Goal: Information Seeking & Learning: Learn about a topic

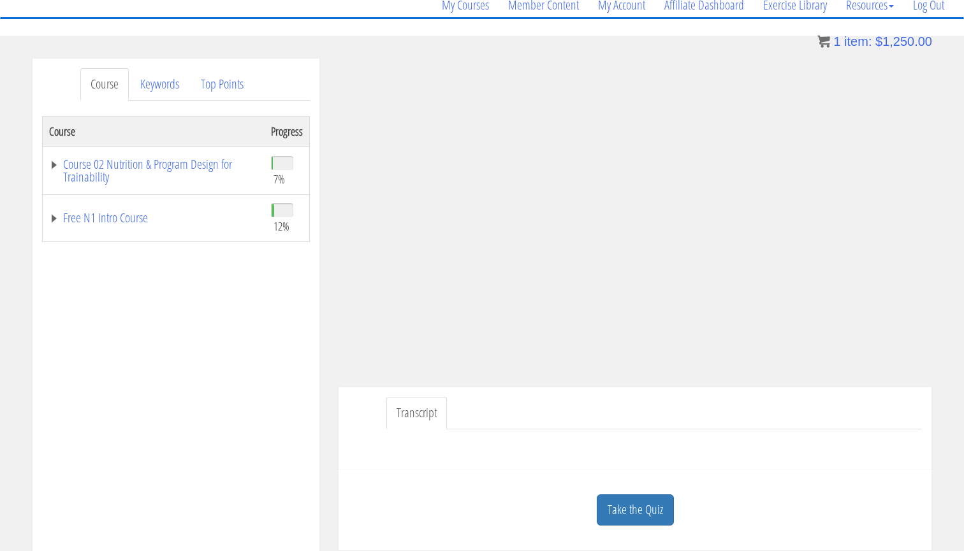
scroll to position [108, 0]
click at [627, 509] on link "Take the Quiz" at bounding box center [635, 510] width 77 height 31
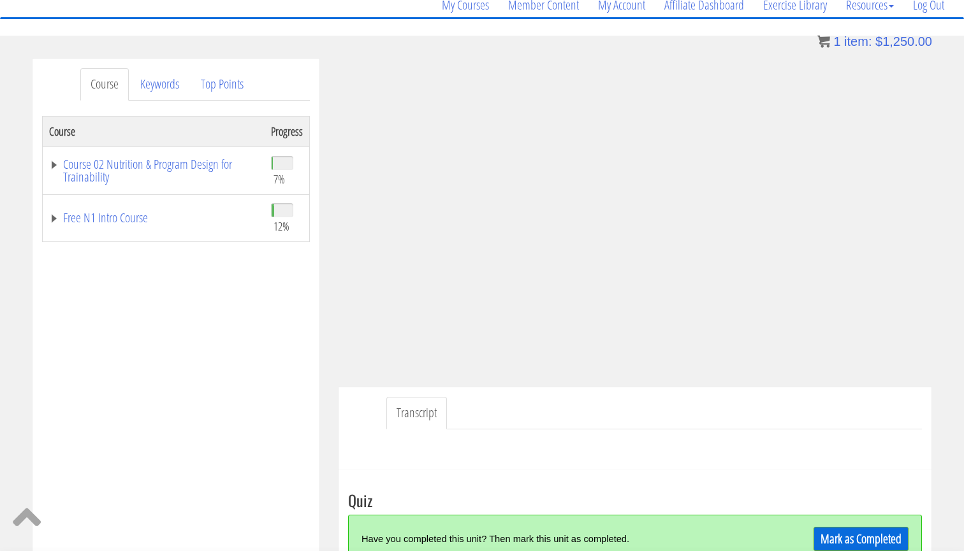
click at [806, 537] on div "Mark as Completed" at bounding box center [836, 538] width 143 height 27
click at [807, 537] on div "Mark as Completed" at bounding box center [836, 538] width 143 height 27
click at [813, 537] on link "Mark as Completed" at bounding box center [860, 539] width 95 height 24
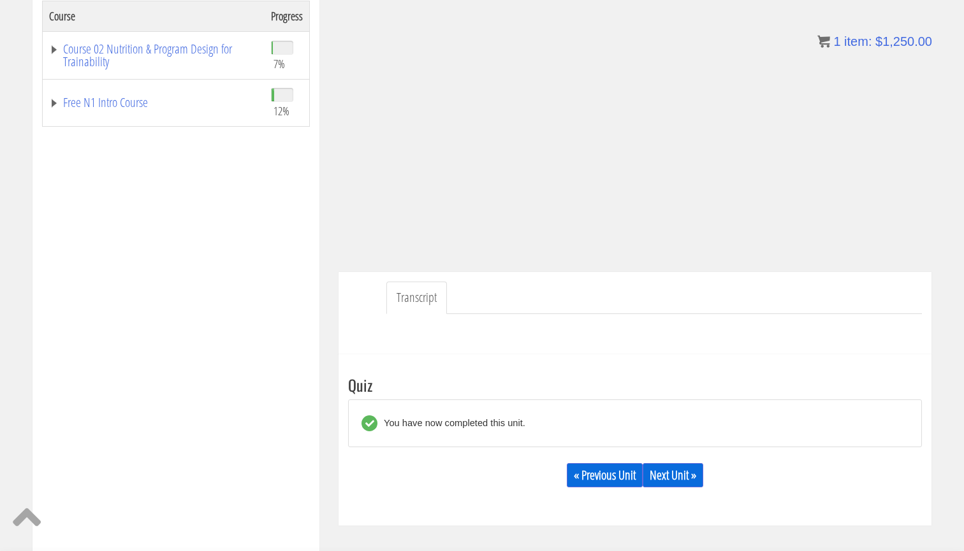
scroll to position [226, 0]
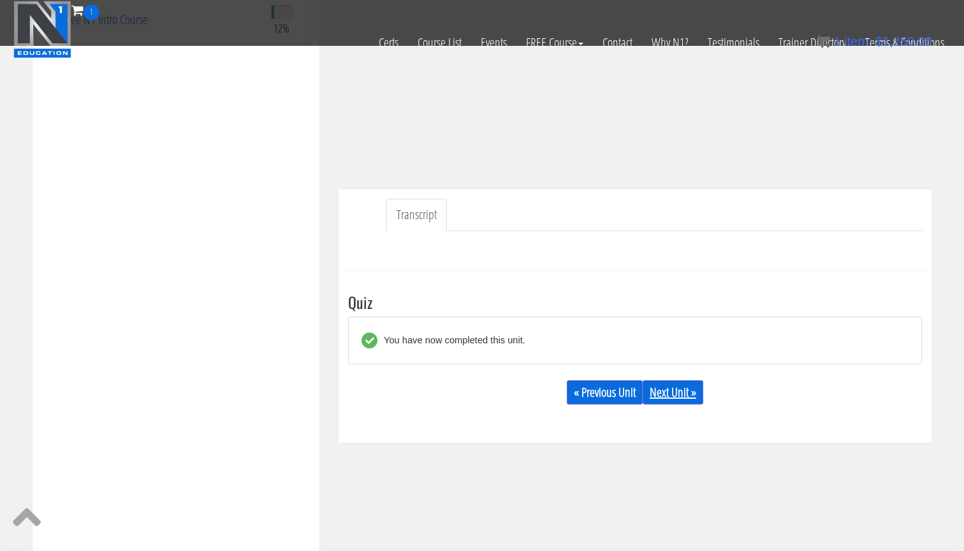
click at [673, 400] on link "Next Unit »" at bounding box center [673, 393] width 61 height 24
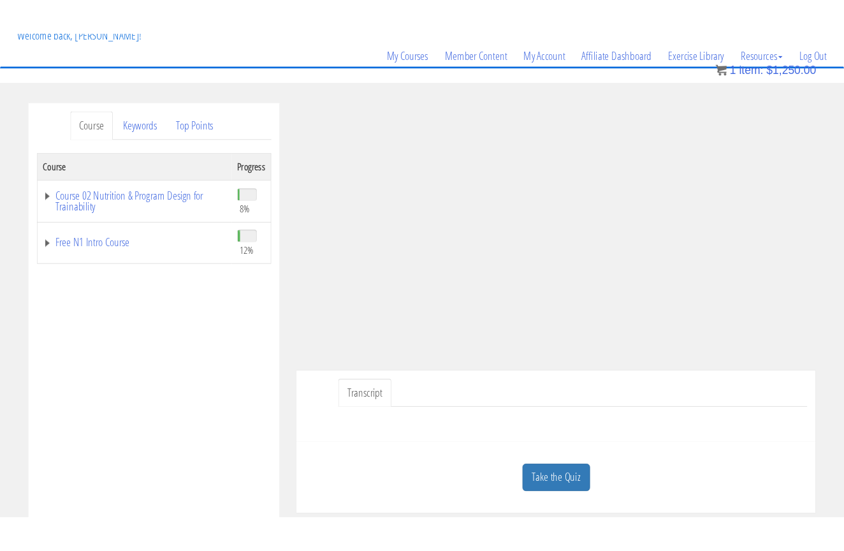
scroll to position [89, 0]
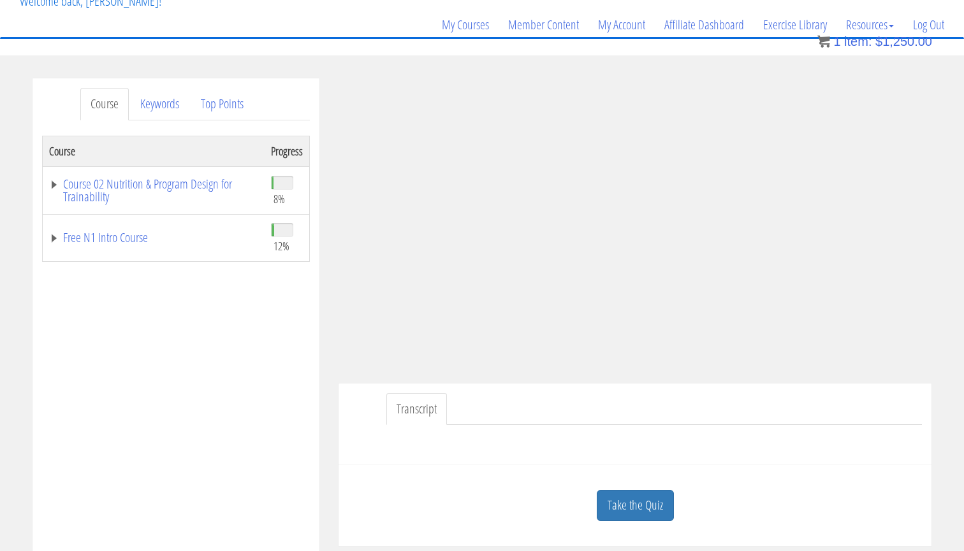
click at [316, 430] on div "Course Keywords Top Points Course Progress Course 02 Nutrition & Program Design…" at bounding box center [176, 438] width 287 height 720
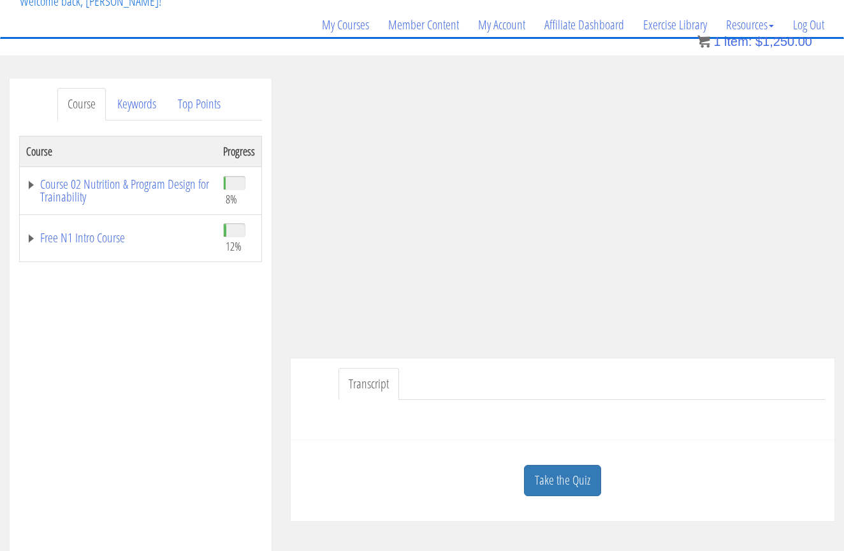
click at [215, 13] on div "My Courses Member Content My Account Affiliate Dashboard Exercise Library Resou…" at bounding box center [422, 6] width 824 height 61
click at [339, 358] on div "Transcript" at bounding box center [563, 399] width 544 height 82
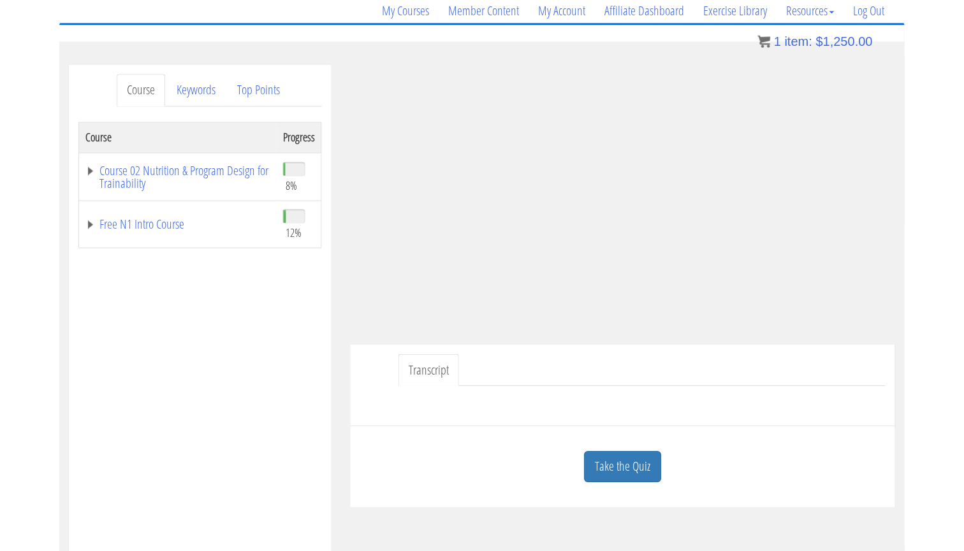
scroll to position [103, 0]
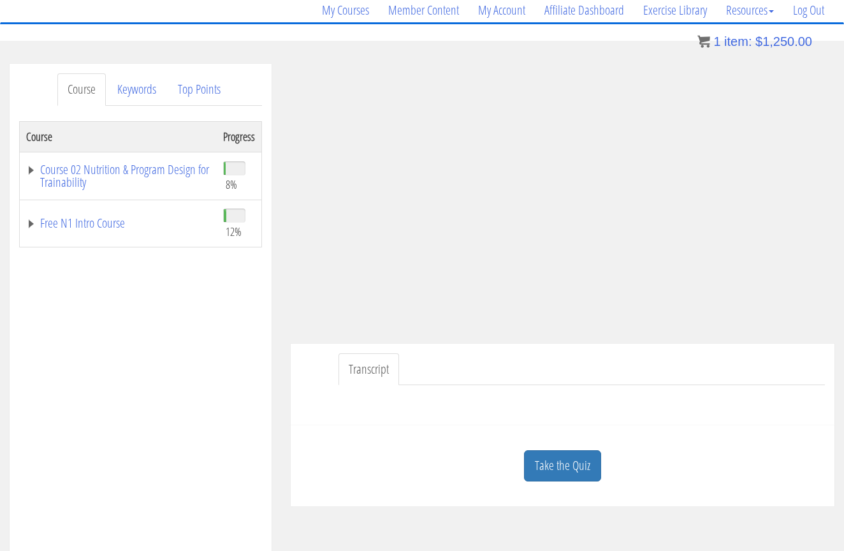
drag, startPoint x: 254, startPoint y: 351, endPoint x: 193, endPoint y: 347, distance: 61.9
click at [193, 347] on div "Course Progress Course 02 Nutrition & Program Design for Trainability 8% Module…" at bounding box center [140, 440] width 243 height 638
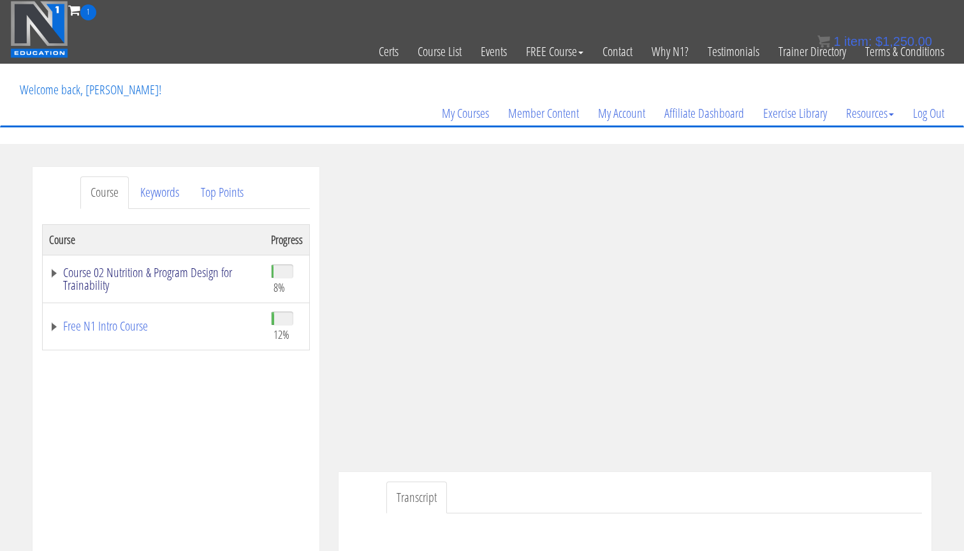
click at [198, 270] on link "Course 02 Nutrition & Program Design for Trainability" at bounding box center [153, 279] width 209 height 26
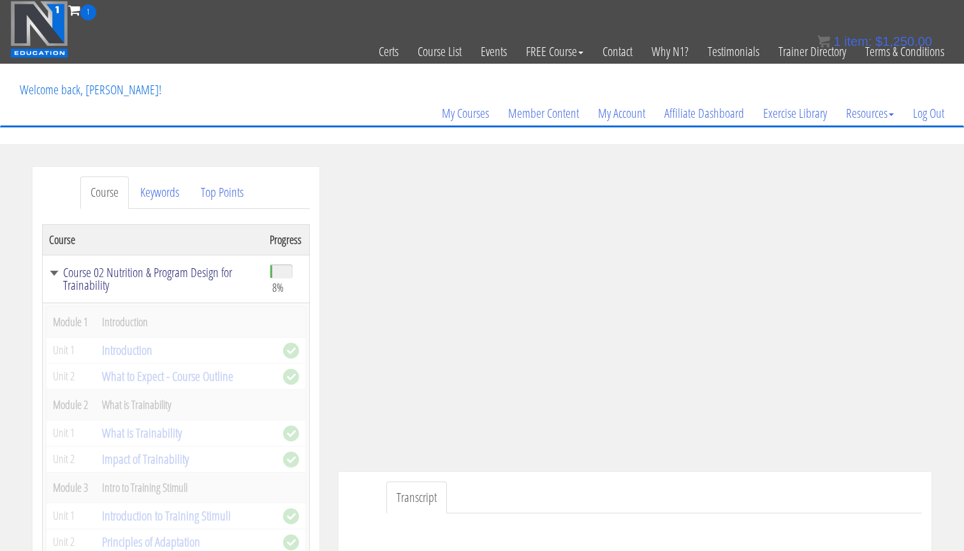
click at [198, 270] on link "Course 02 Nutrition & Program Design for Trainability" at bounding box center [153, 279] width 208 height 26
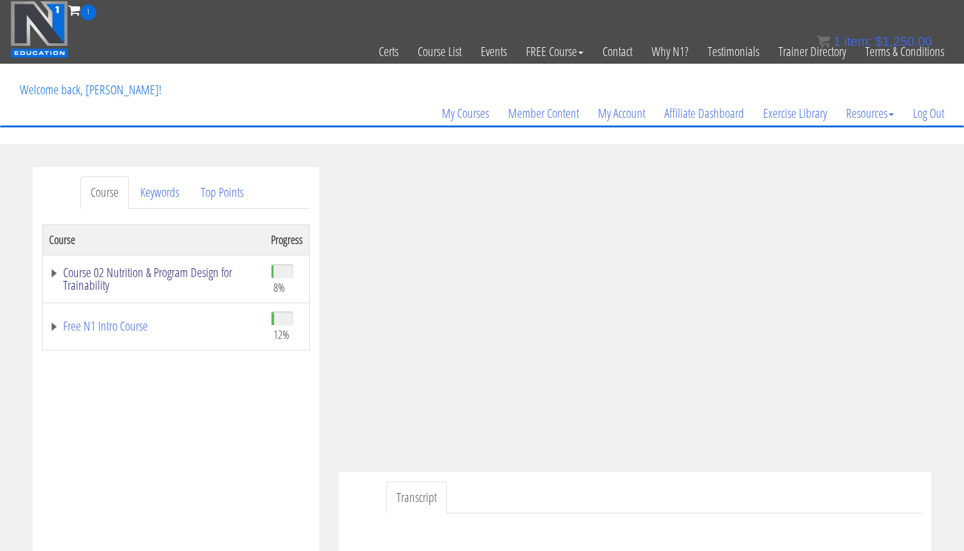
click at [198, 270] on link "Course 02 Nutrition & Program Design for Trainability" at bounding box center [153, 279] width 209 height 26
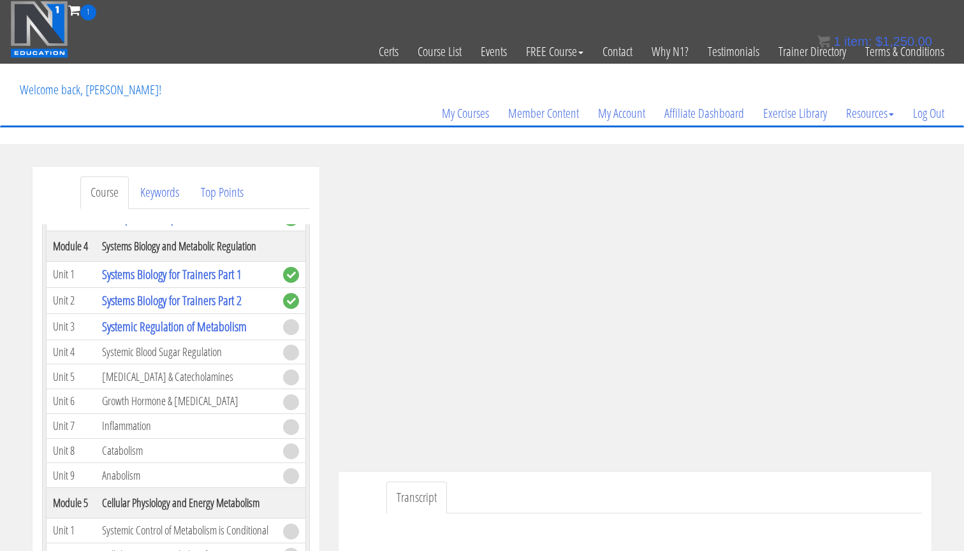
scroll to position [335, 0]
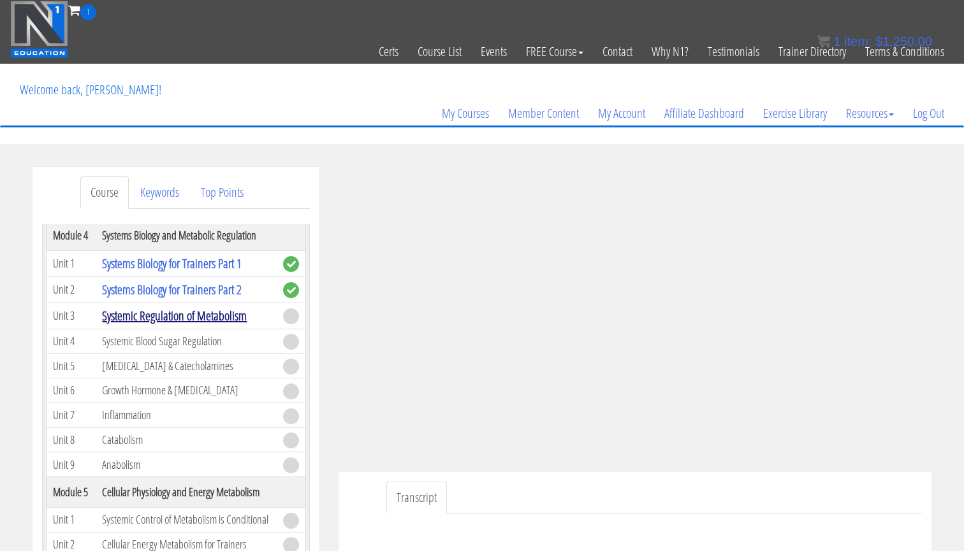
click at [217, 325] on link "Systemic Regulation of Metabolism" at bounding box center [174, 315] width 145 height 17
click at [221, 325] on link "Systemic Regulation of Metabolism" at bounding box center [174, 315] width 145 height 17
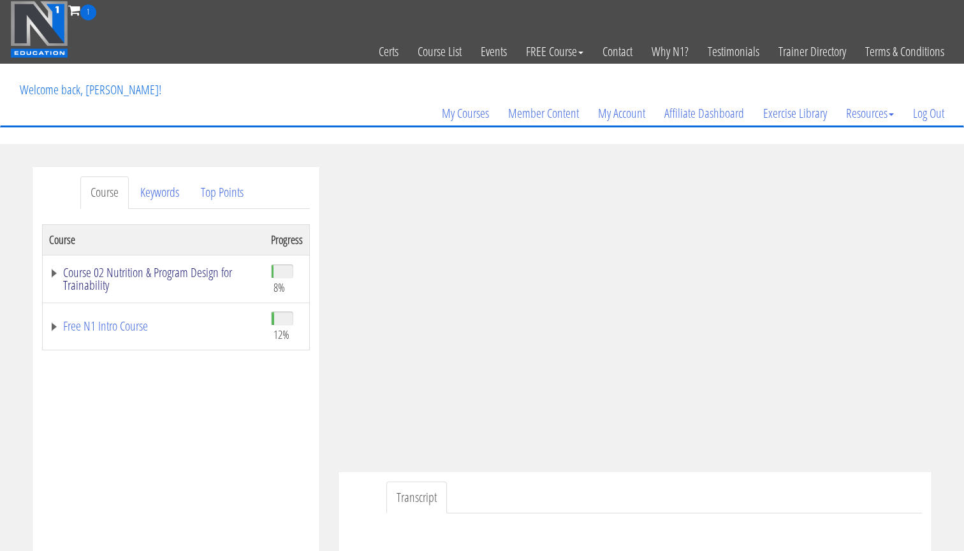
click at [129, 274] on link "Course 02 Nutrition & Program Design for Trainability" at bounding box center [153, 279] width 209 height 26
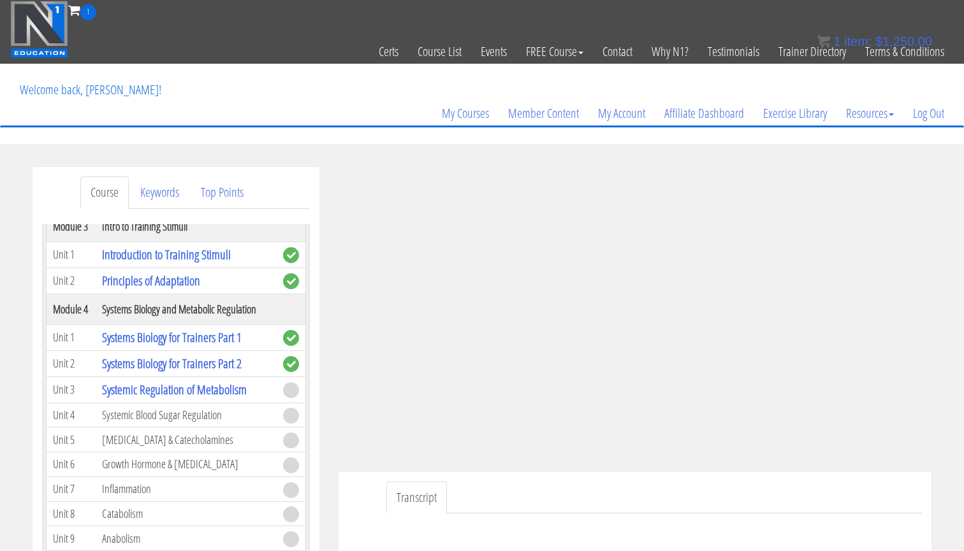
scroll to position [312, 0]
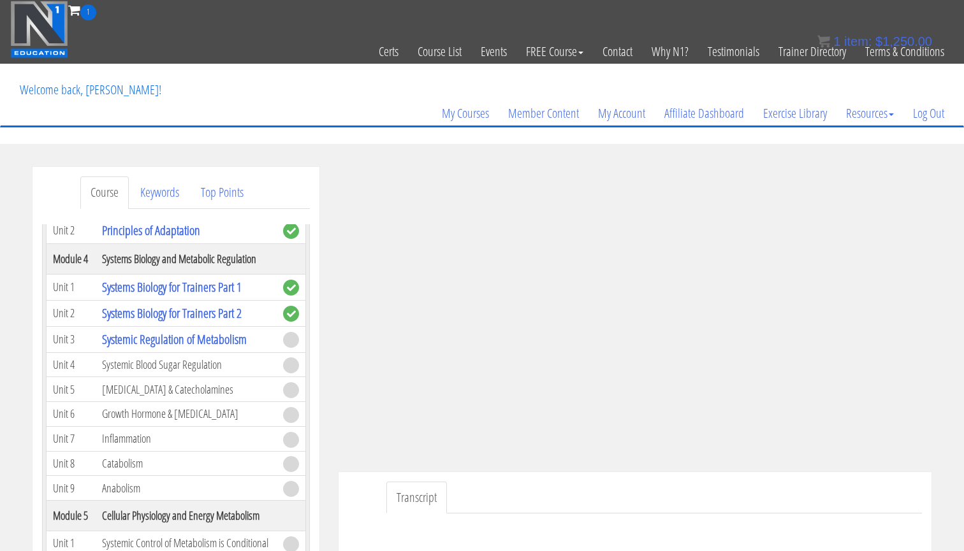
click at [178, 377] on td "Systemic Blood Sugar Regulation" at bounding box center [186, 365] width 181 height 25
click at [171, 377] on td "Systemic Blood Sugar Regulation" at bounding box center [186, 365] width 181 height 25
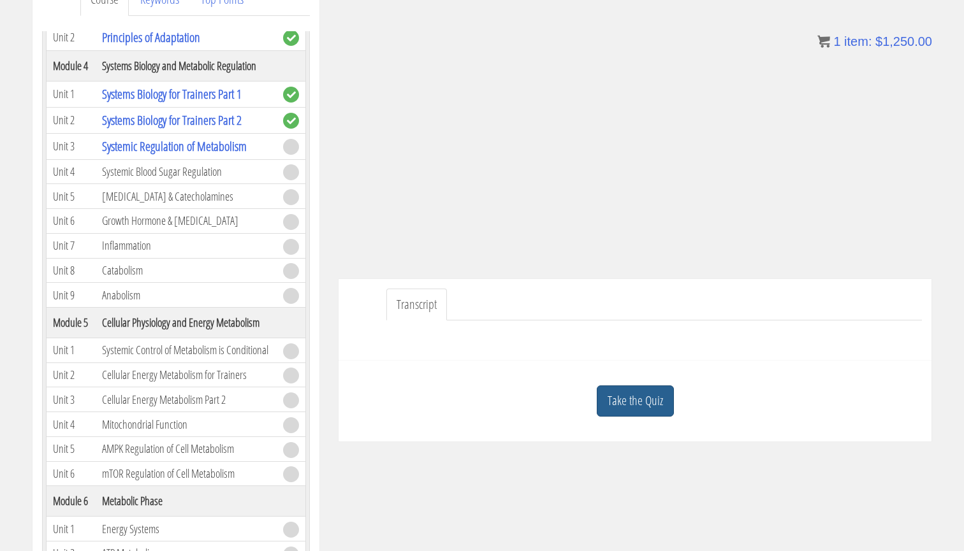
click at [613, 404] on link "Take the Quiz" at bounding box center [635, 401] width 77 height 31
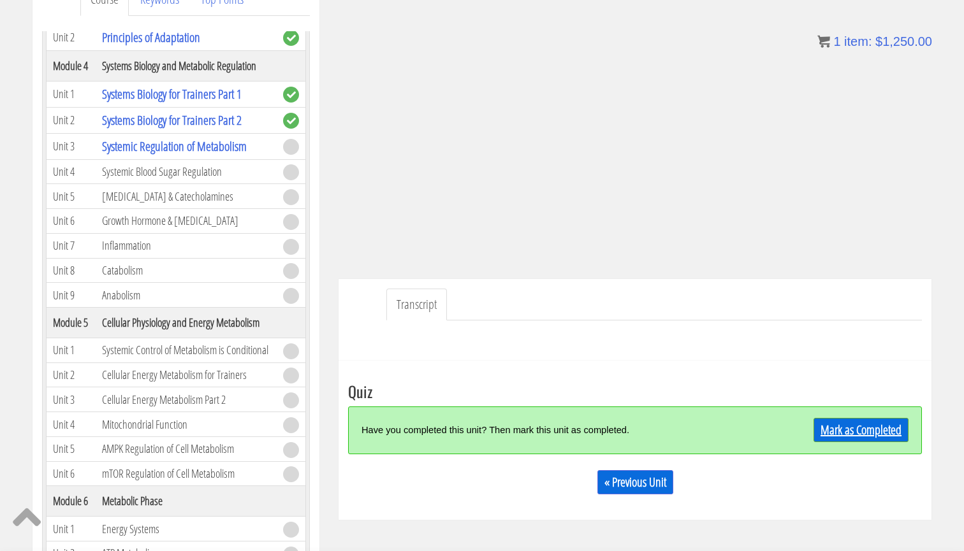
click at [857, 427] on link "Mark as Completed" at bounding box center [860, 430] width 95 height 24
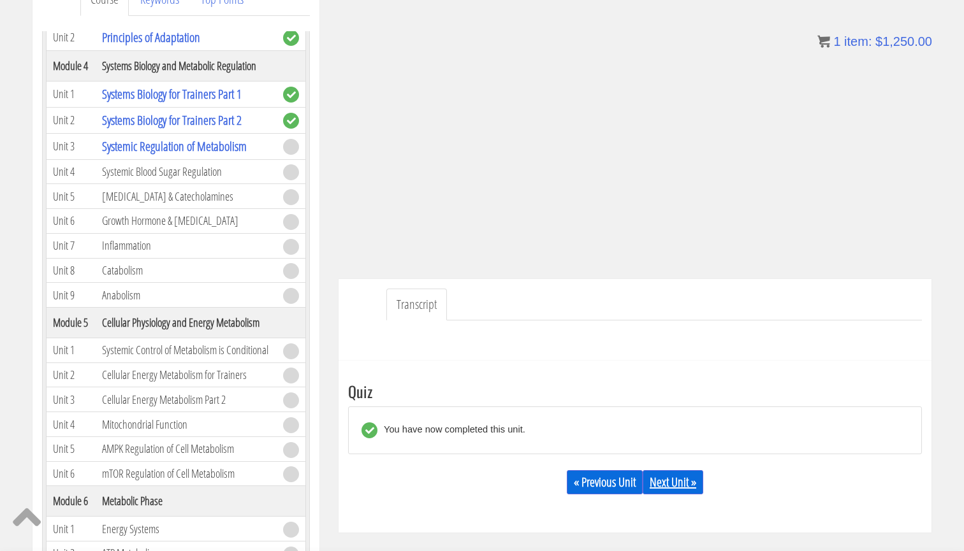
click at [687, 487] on link "Next Unit »" at bounding box center [673, 483] width 61 height 24
